Goal: Task Accomplishment & Management: Manage account settings

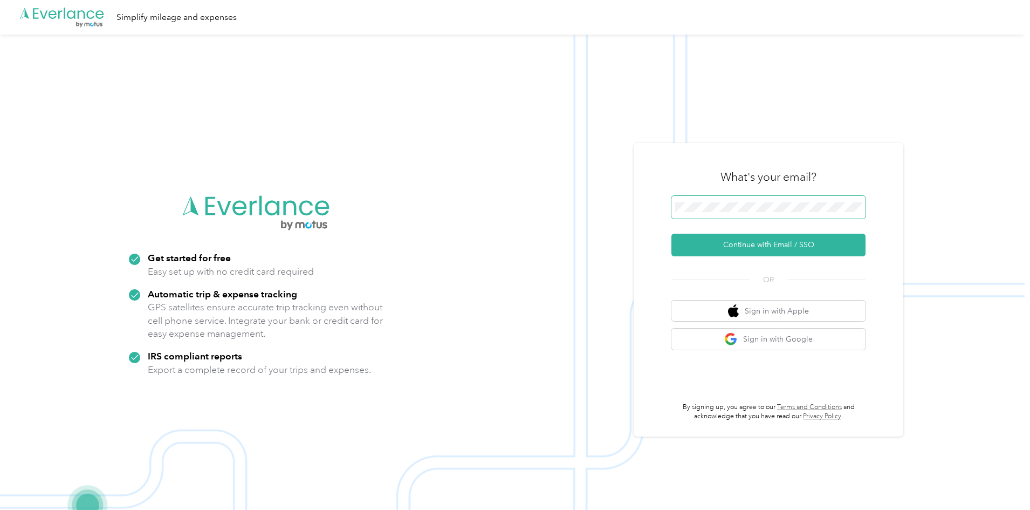
click at [824, 214] on span at bounding box center [768, 207] width 194 height 23
click at [785, 238] on button "Continue with Email / SSO" at bounding box center [768, 244] width 194 height 23
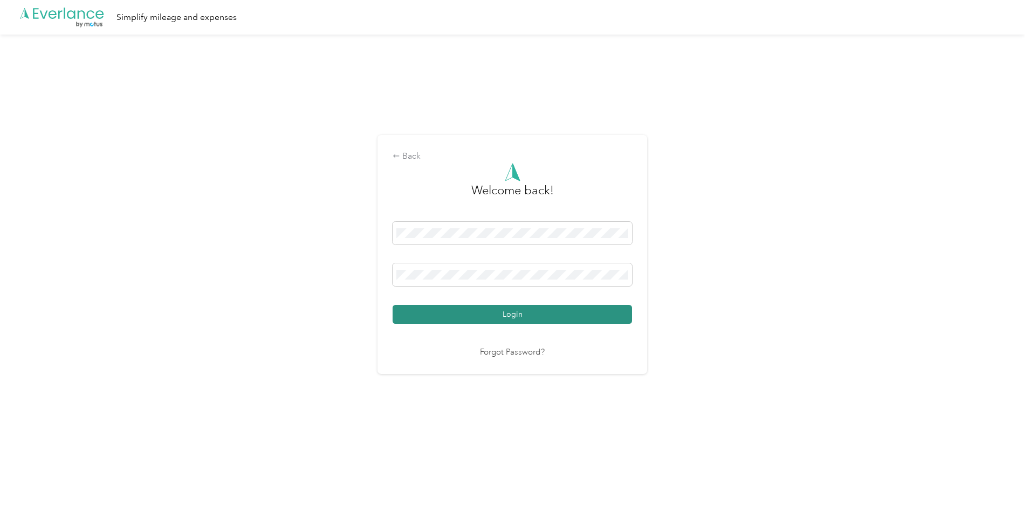
click at [520, 315] on button "Login" at bounding box center [512, 314] width 239 height 19
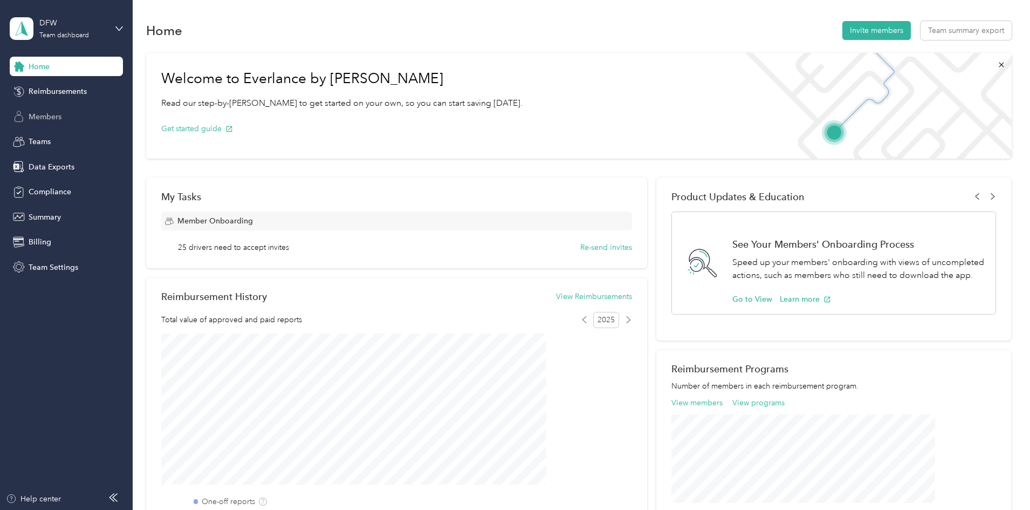
click at [26, 113] on div "Members" at bounding box center [66, 116] width 113 height 19
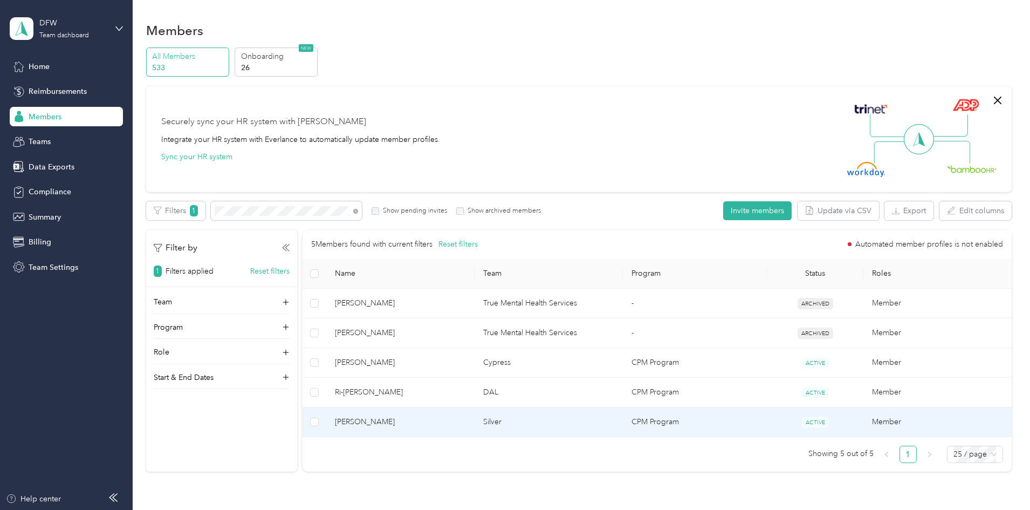
click at [463, 421] on span "[PERSON_NAME]" at bounding box center [400, 422] width 131 height 12
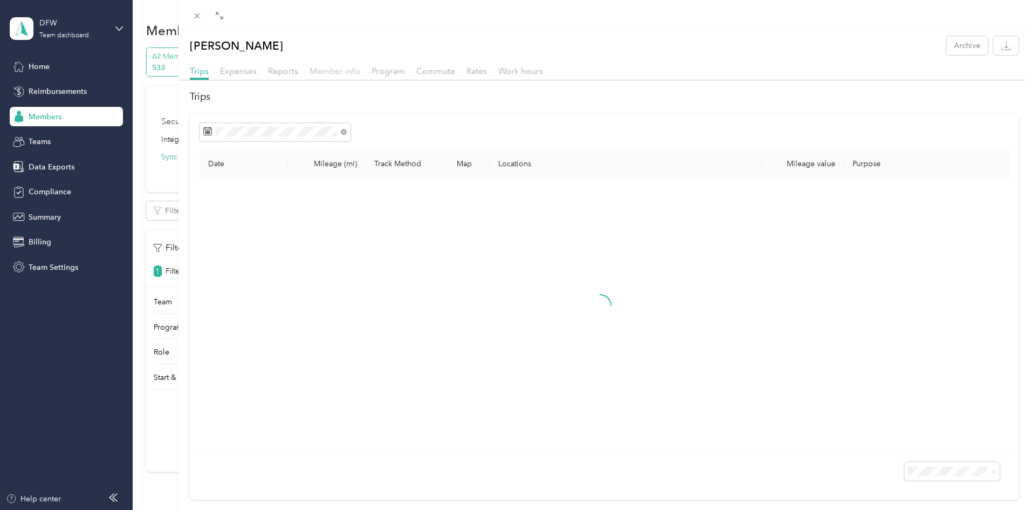
click at [324, 70] on span "Member info" at bounding box center [335, 71] width 51 height 10
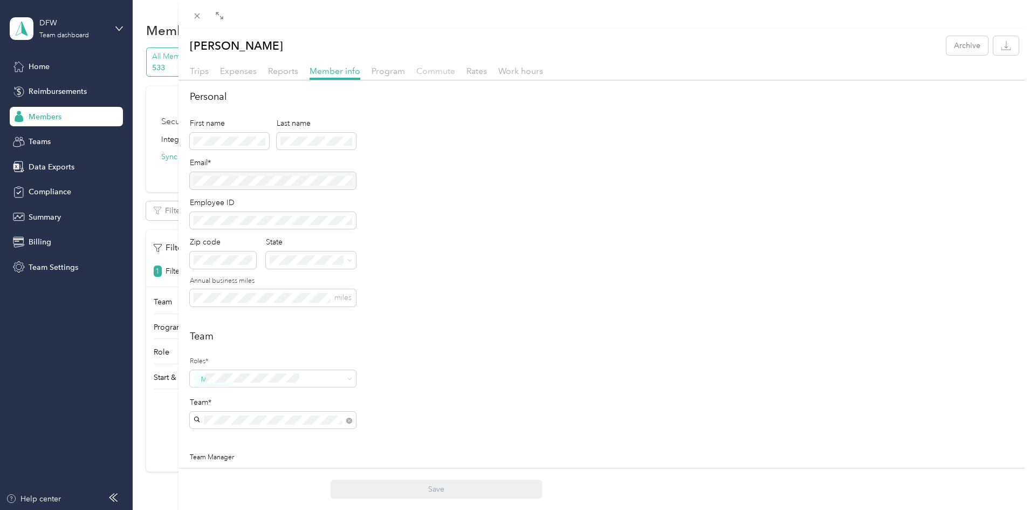
click at [429, 74] on span "Commute" at bounding box center [435, 71] width 39 height 10
